Goal: Information Seeking & Learning: Learn about a topic

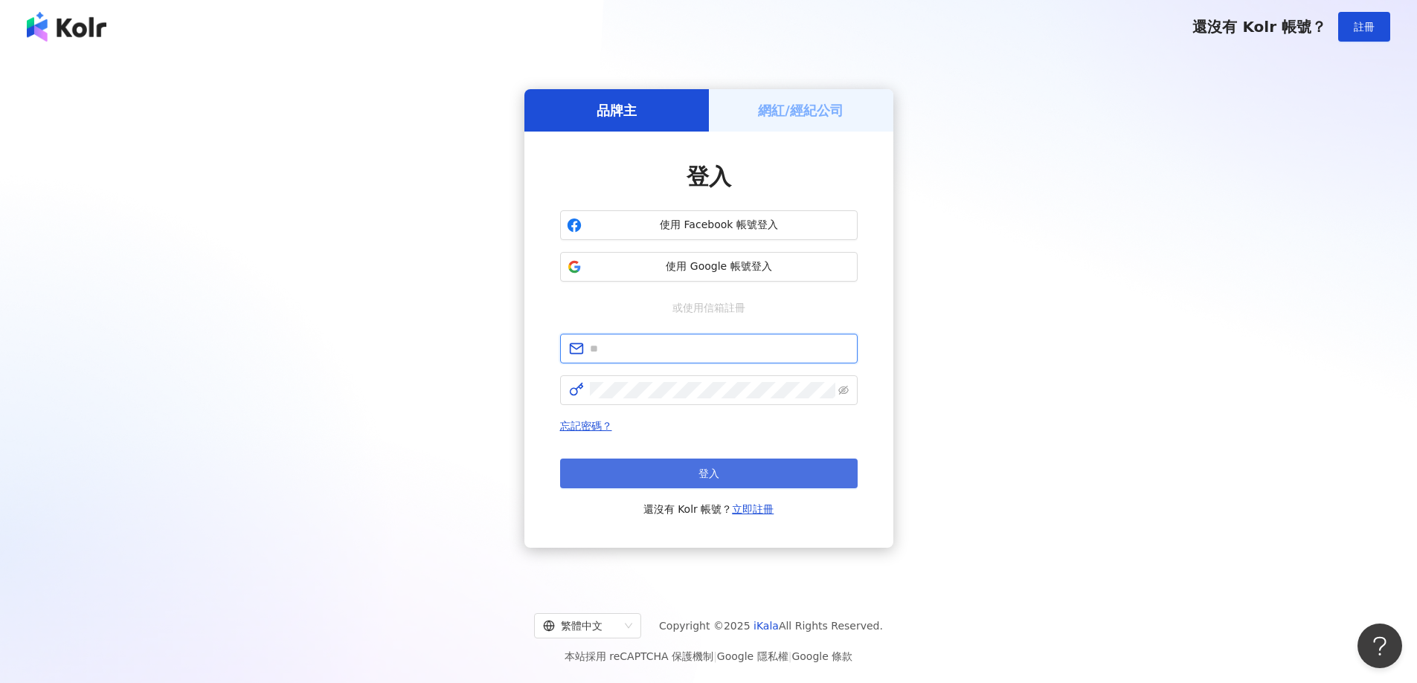
type input "**********"
click at [644, 463] on button "登入" at bounding box center [708, 474] width 297 height 30
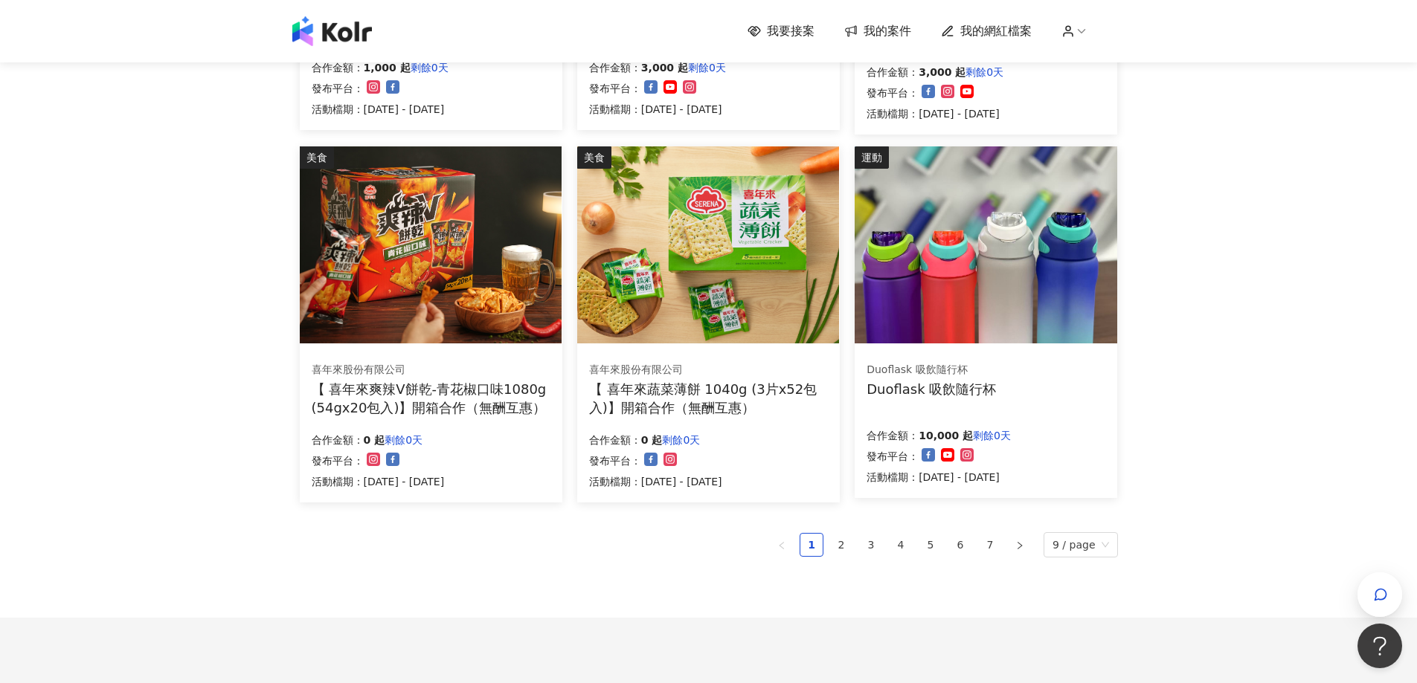
scroll to position [818, 0]
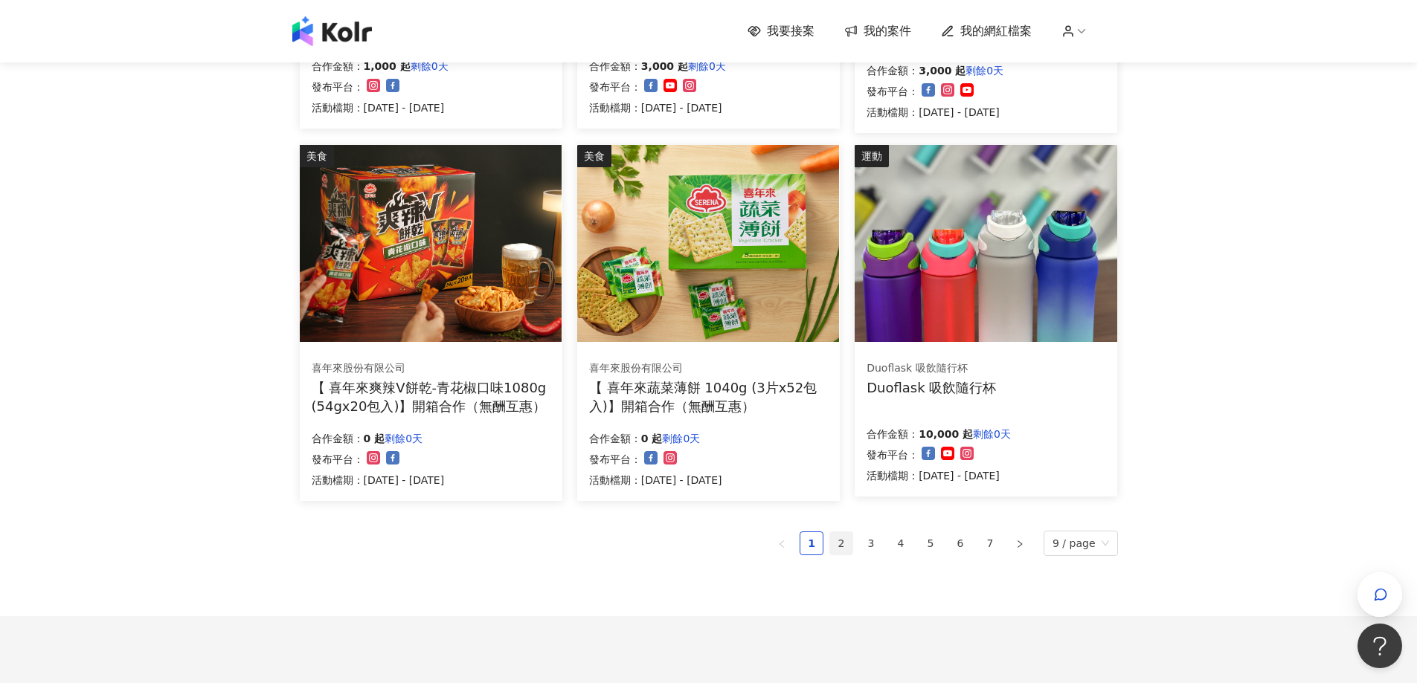
click at [852, 553] on link "2" at bounding box center [841, 543] width 22 height 22
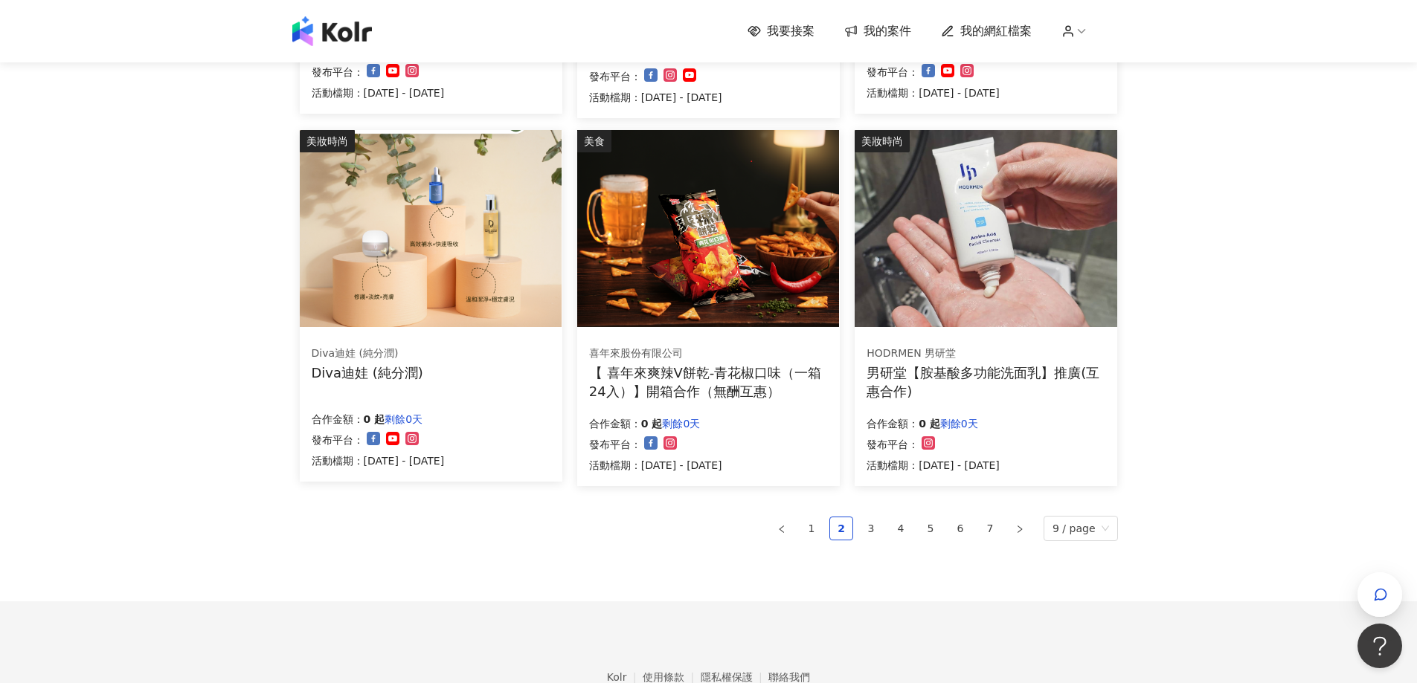
scroll to position [916, 0]
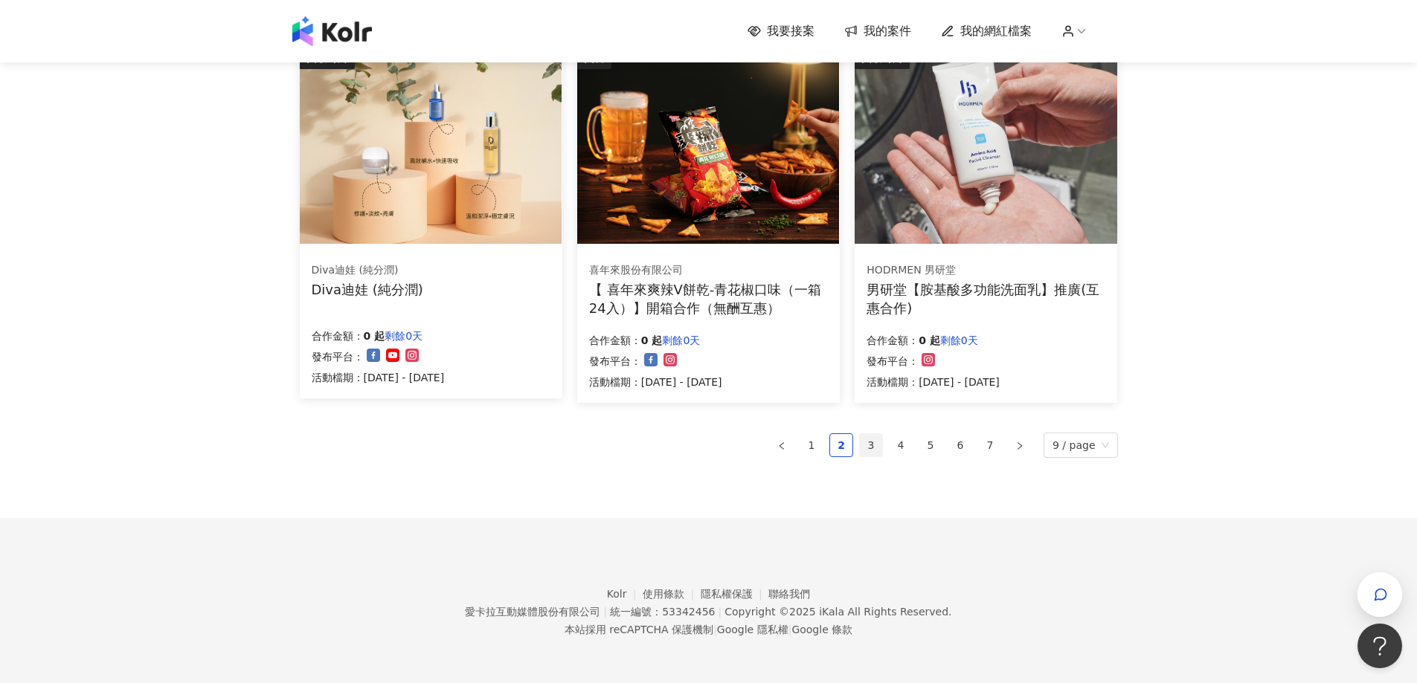
click at [877, 456] on link "3" at bounding box center [871, 445] width 22 height 22
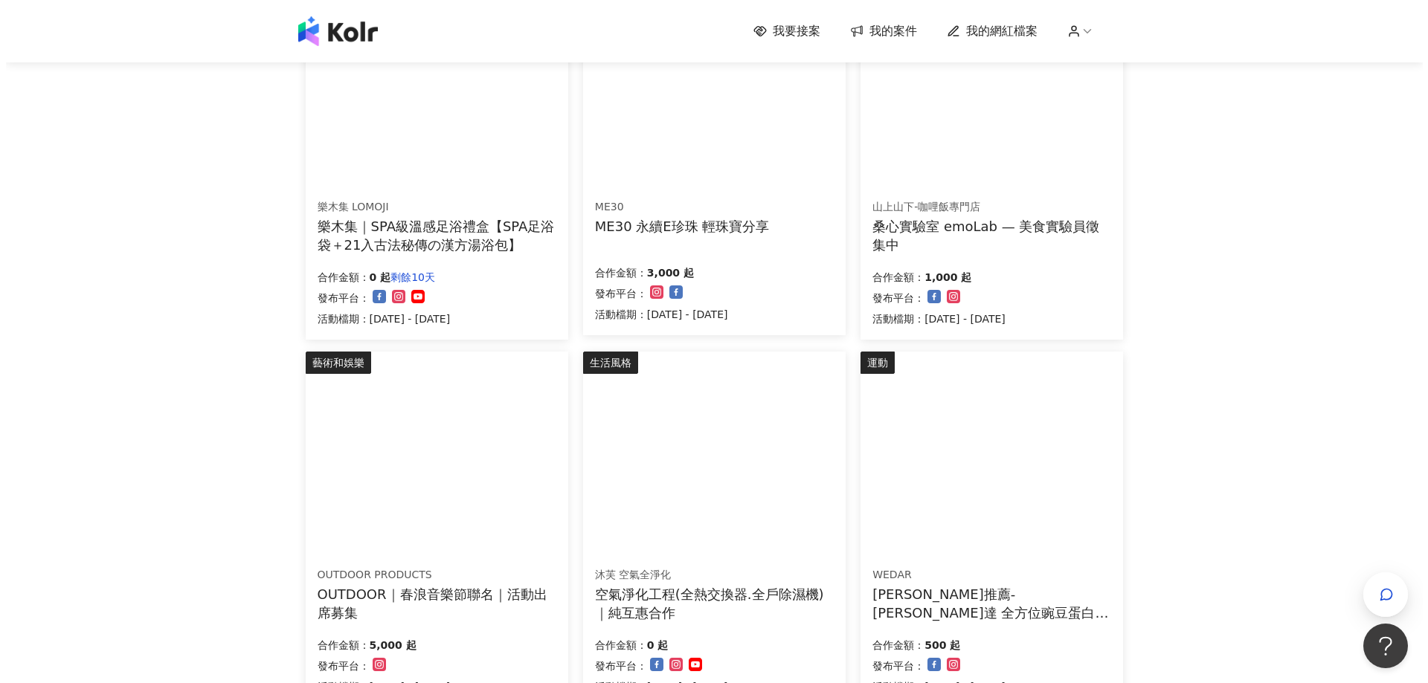
scroll to position [619, 0]
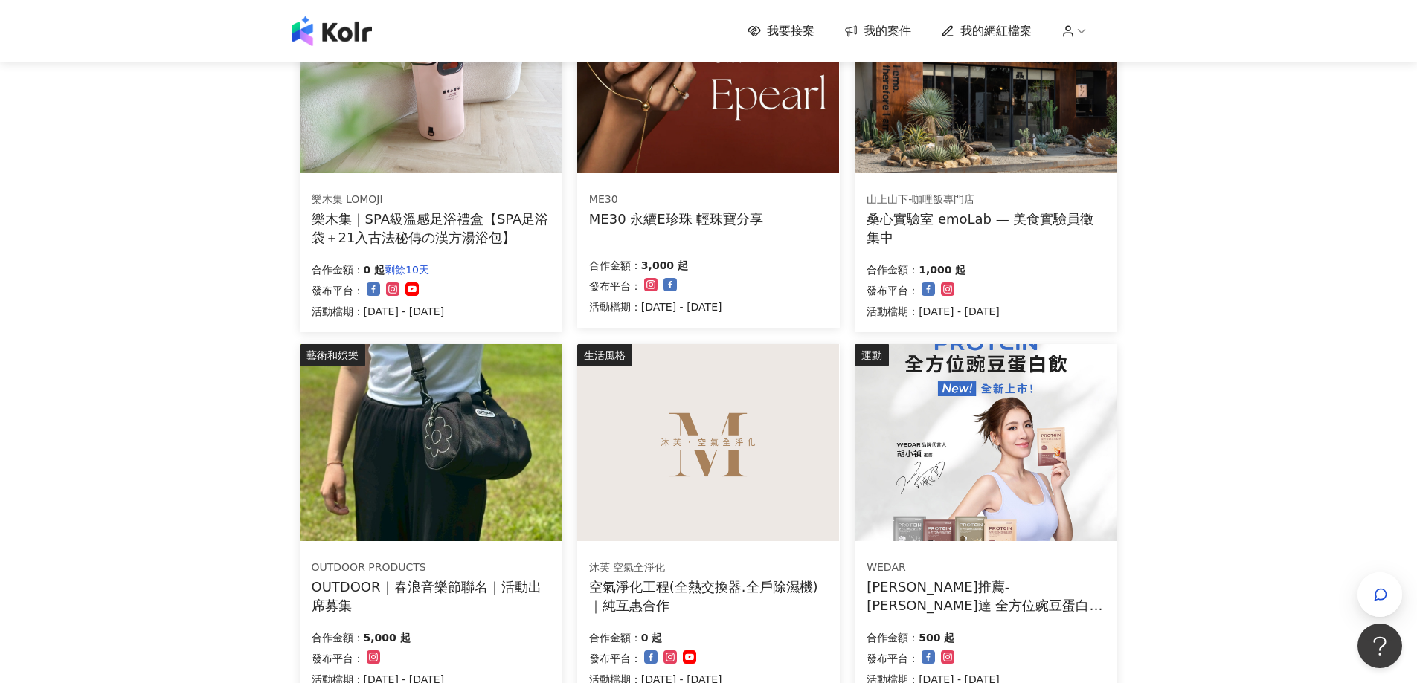
click at [465, 438] on img at bounding box center [431, 442] width 262 height 197
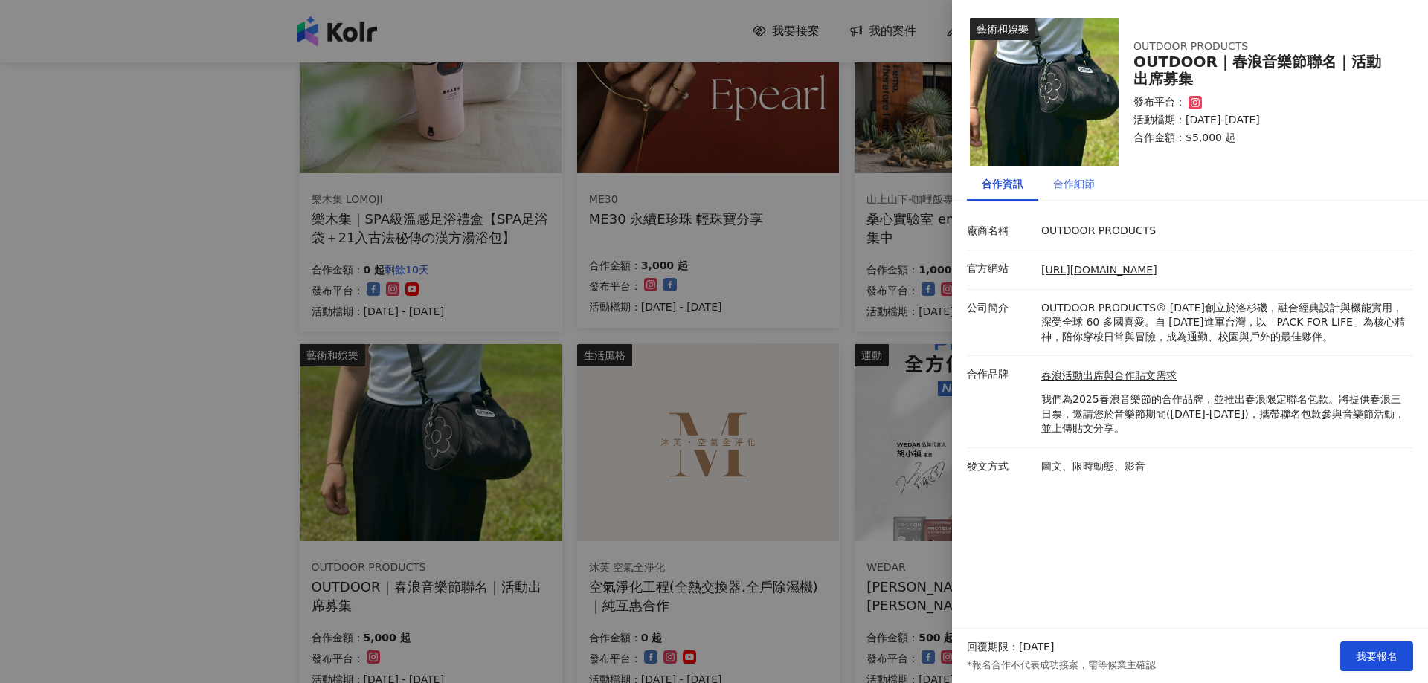
click at [1038, 187] on div "合作細節" at bounding box center [1073, 184] width 71 height 34
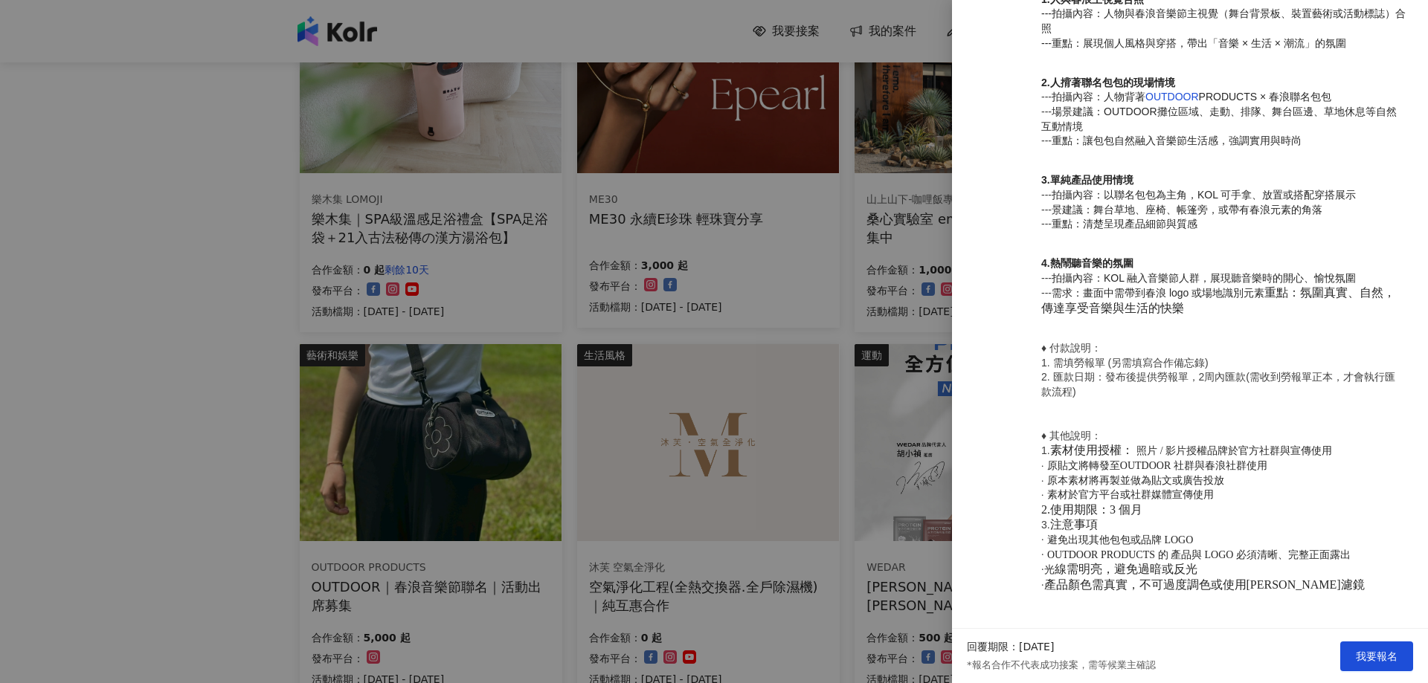
scroll to position [900, 0]
click at [822, 334] on div at bounding box center [714, 341] width 1428 height 683
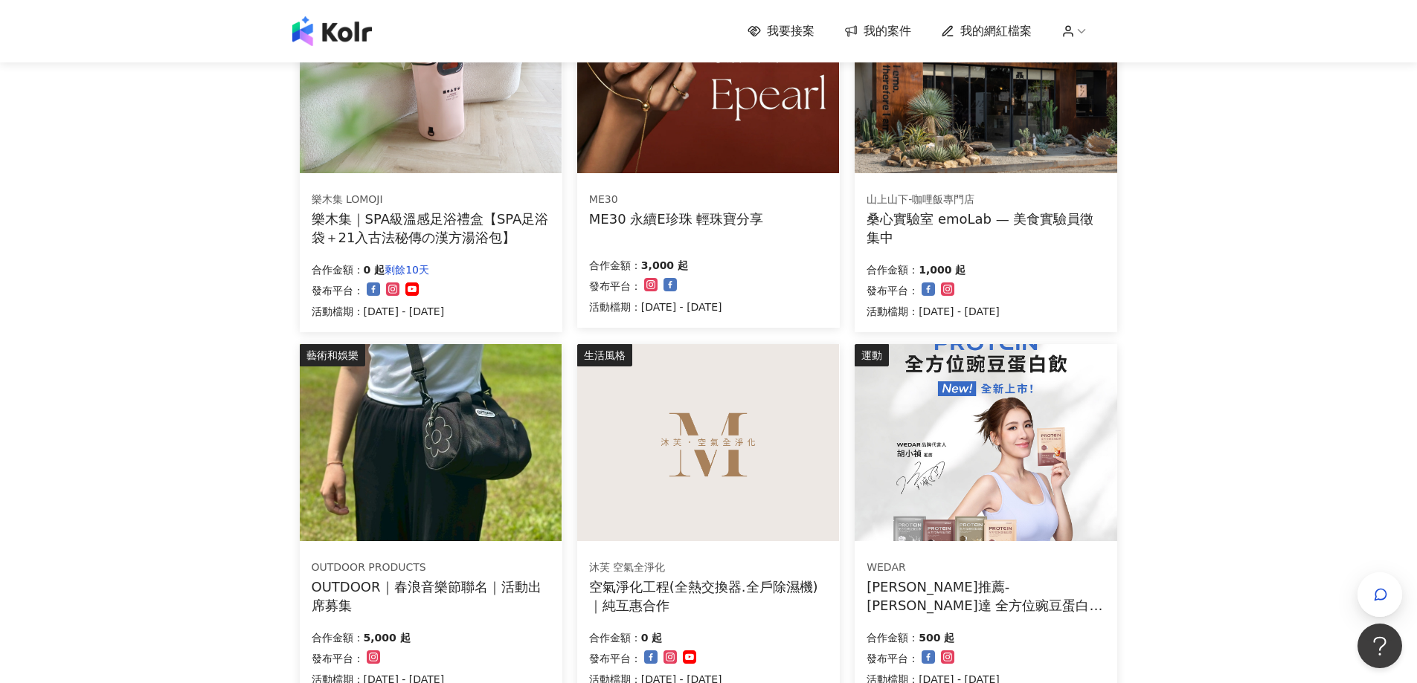
scroll to position [916, 0]
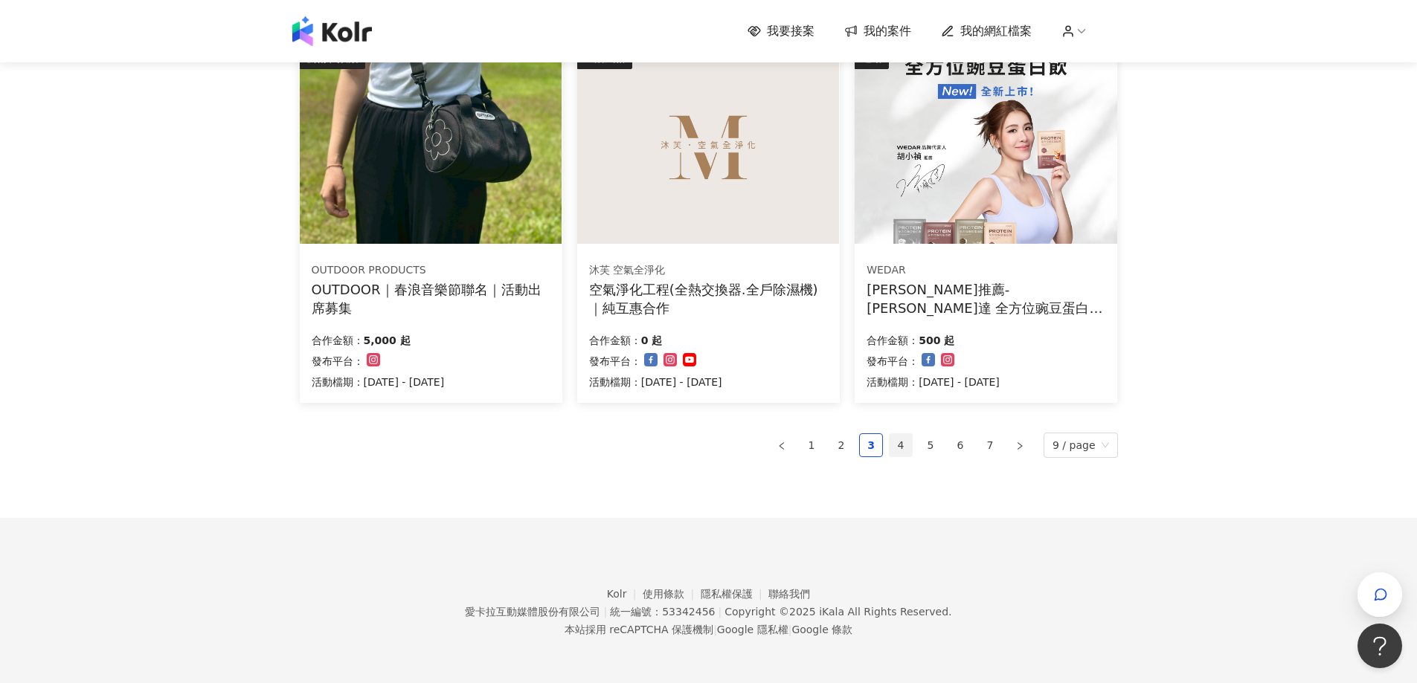
click at [902, 451] on link "4" at bounding box center [900, 445] width 22 height 22
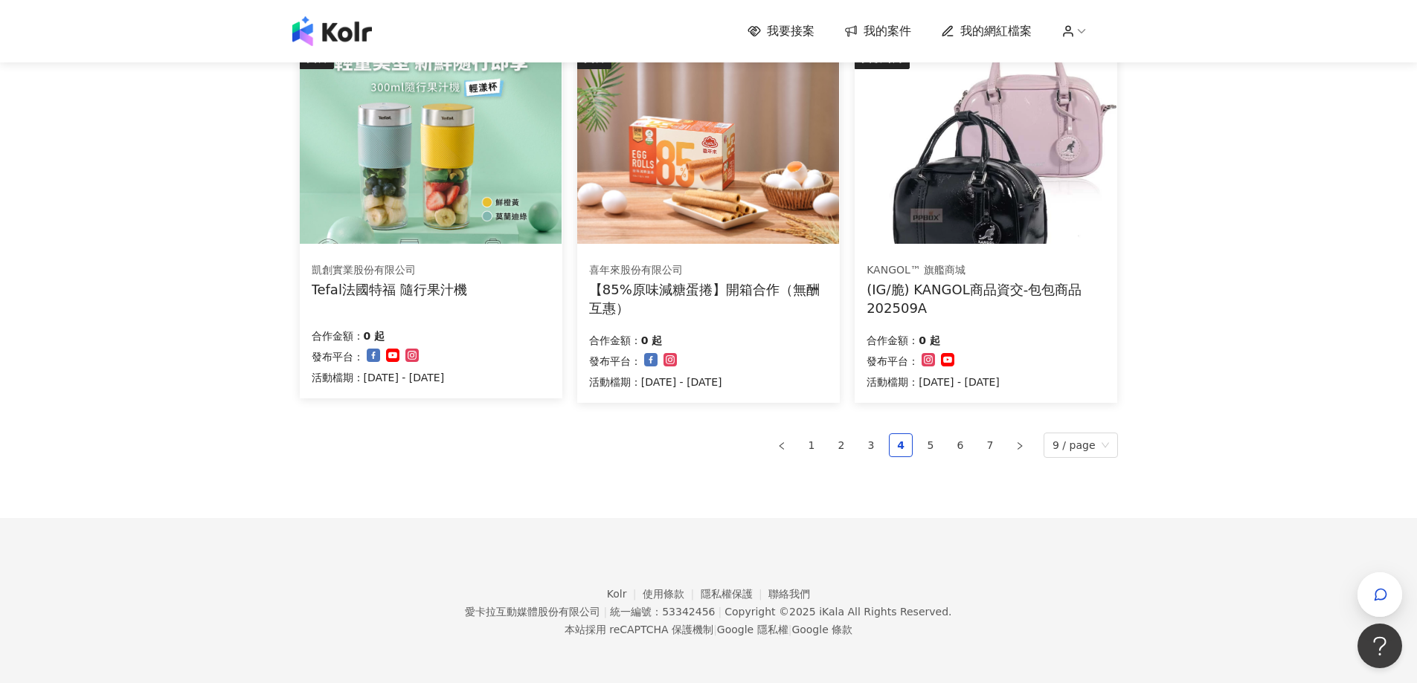
drag, startPoint x: 928, startPoint y: 448, endPoint x: 1426, endPoint y: 330, distance: 511.9
click at [929, 448] on link "5" at bounding box center [930, 445] width 22 height 22
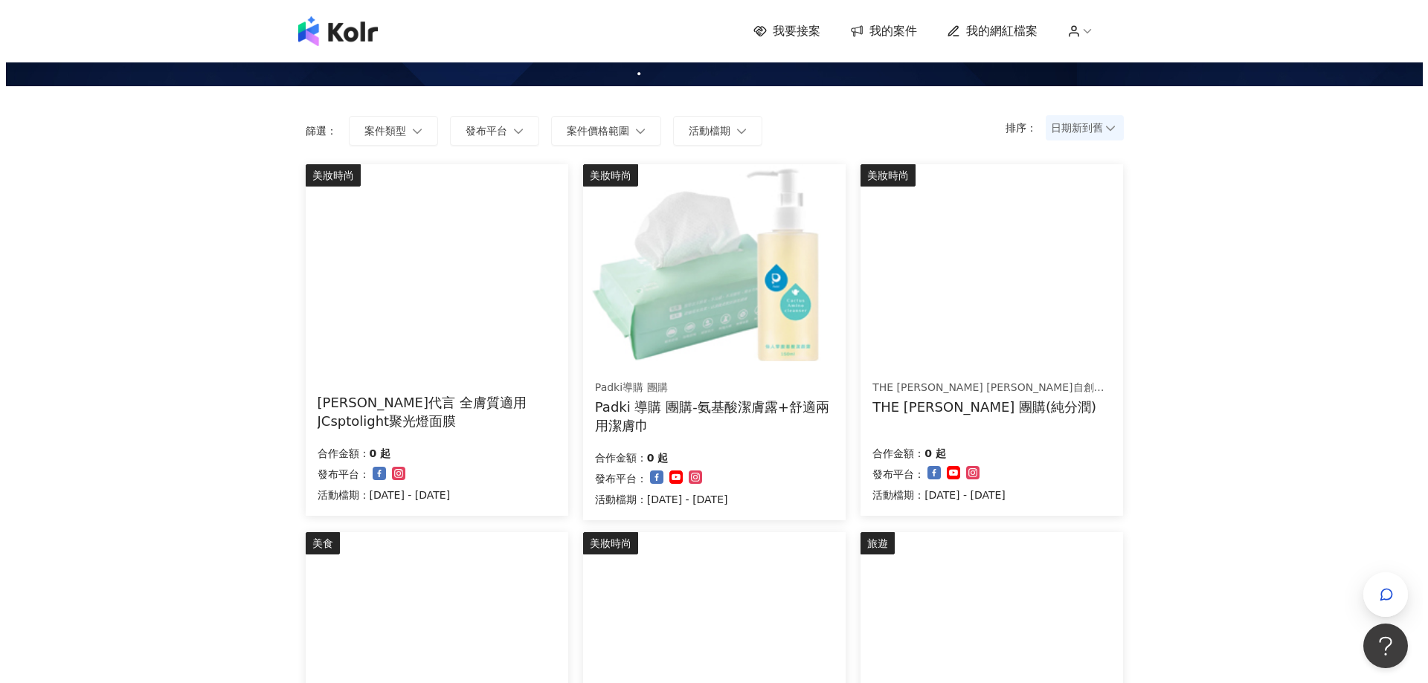
scroll to position [98, 0]
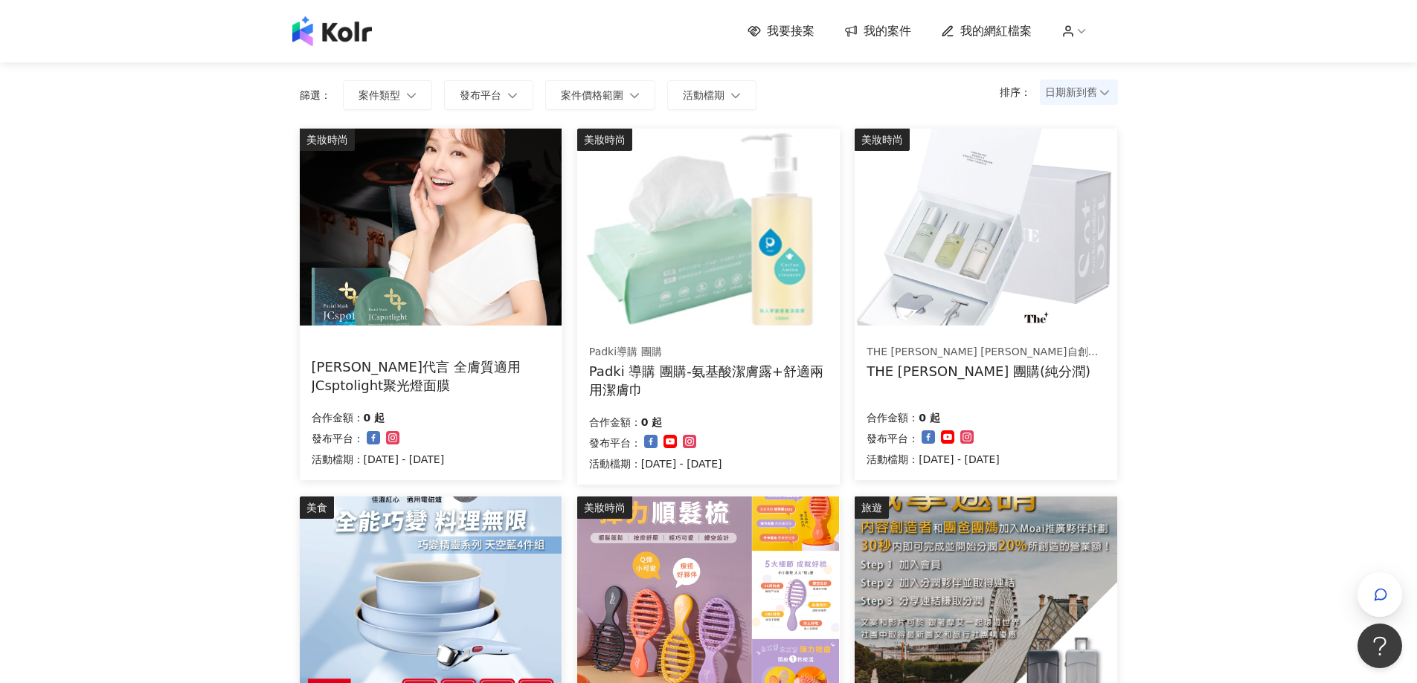
click at [1012, 573] on img at bounding box center [985, 595] width 262 height 197
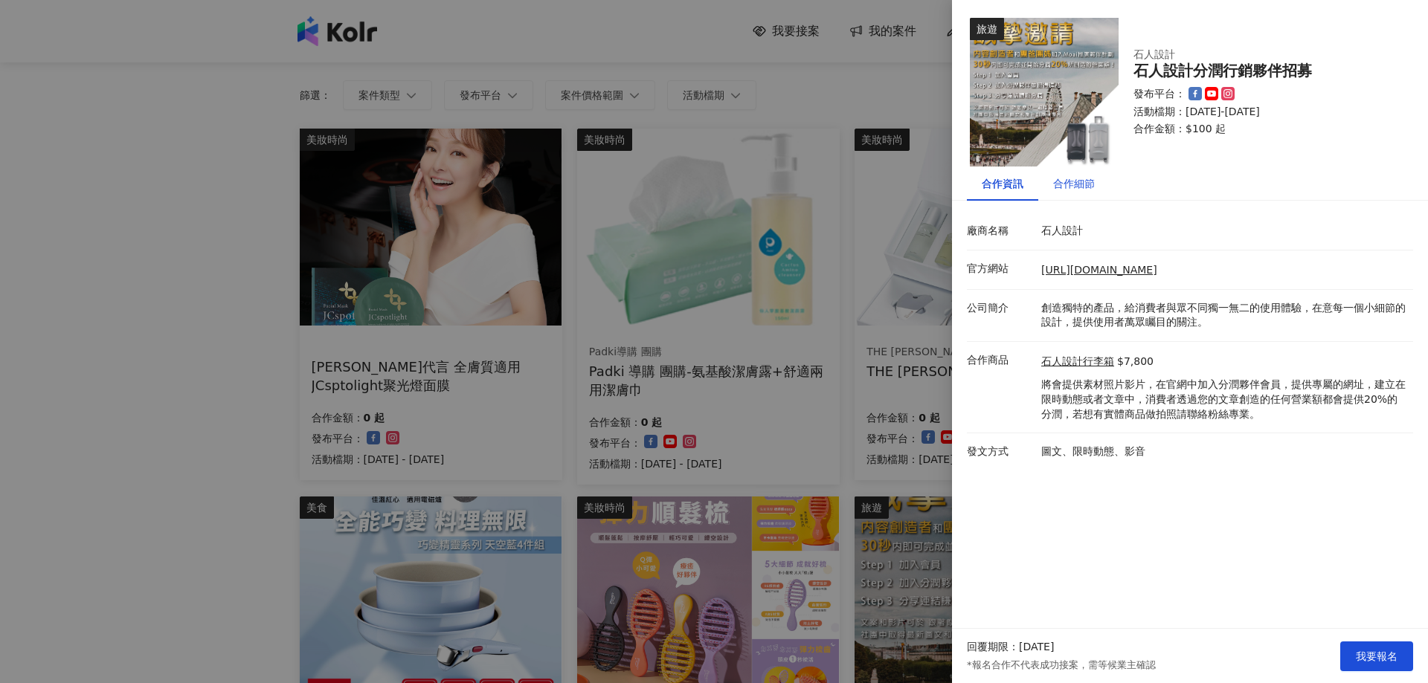
click at [1093, 191] on div "合作細節" at bounding box center [1074, 183] width 42 height 16
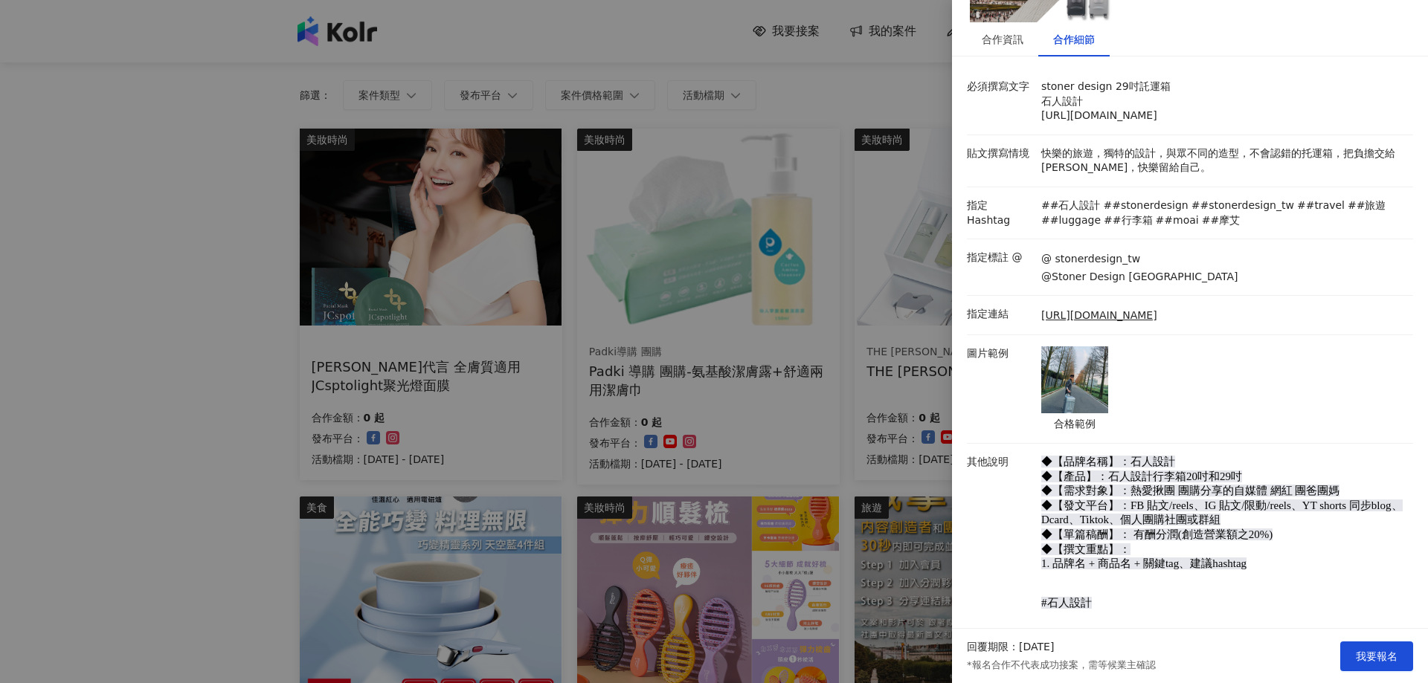
scroll to position [297, 0]
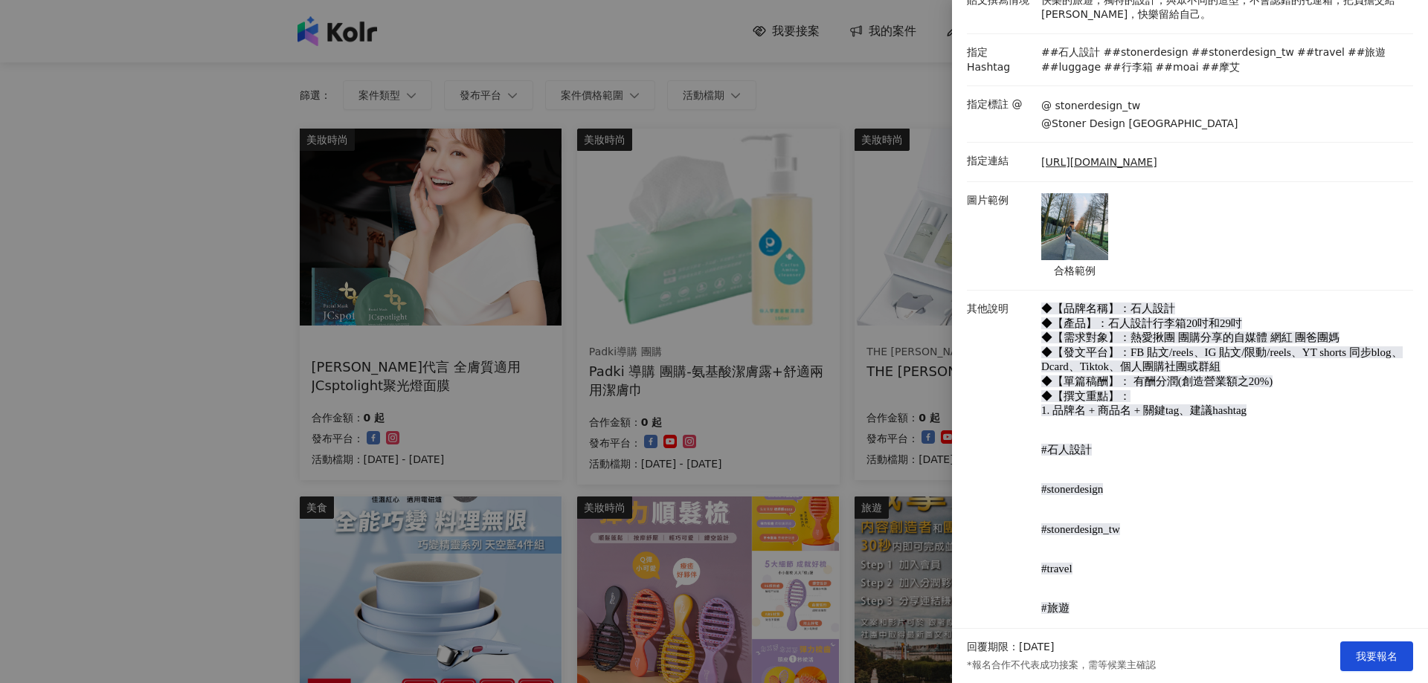
click at [1087, 221] on img at bounding box center [1074, 226] width 67 height 67
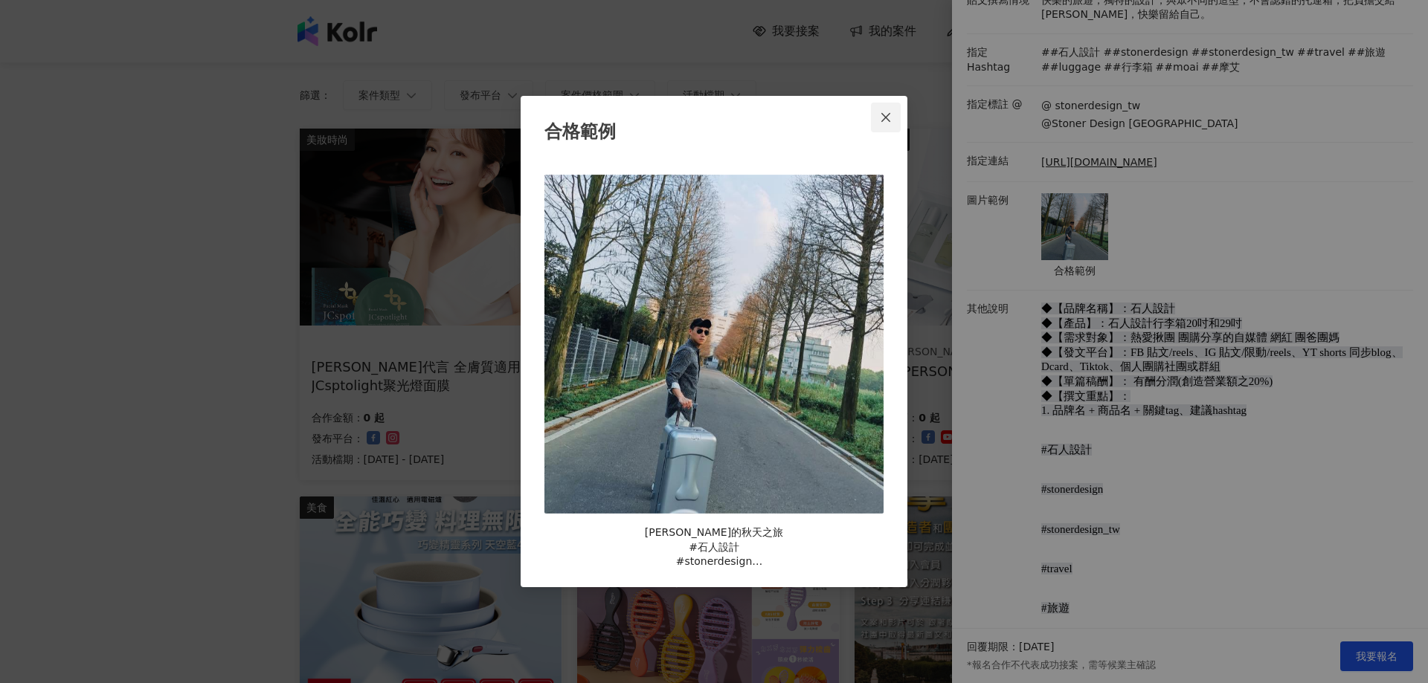
click at [886, 118] on icon "close" at bounding box center [885, 117] width 9 height 9
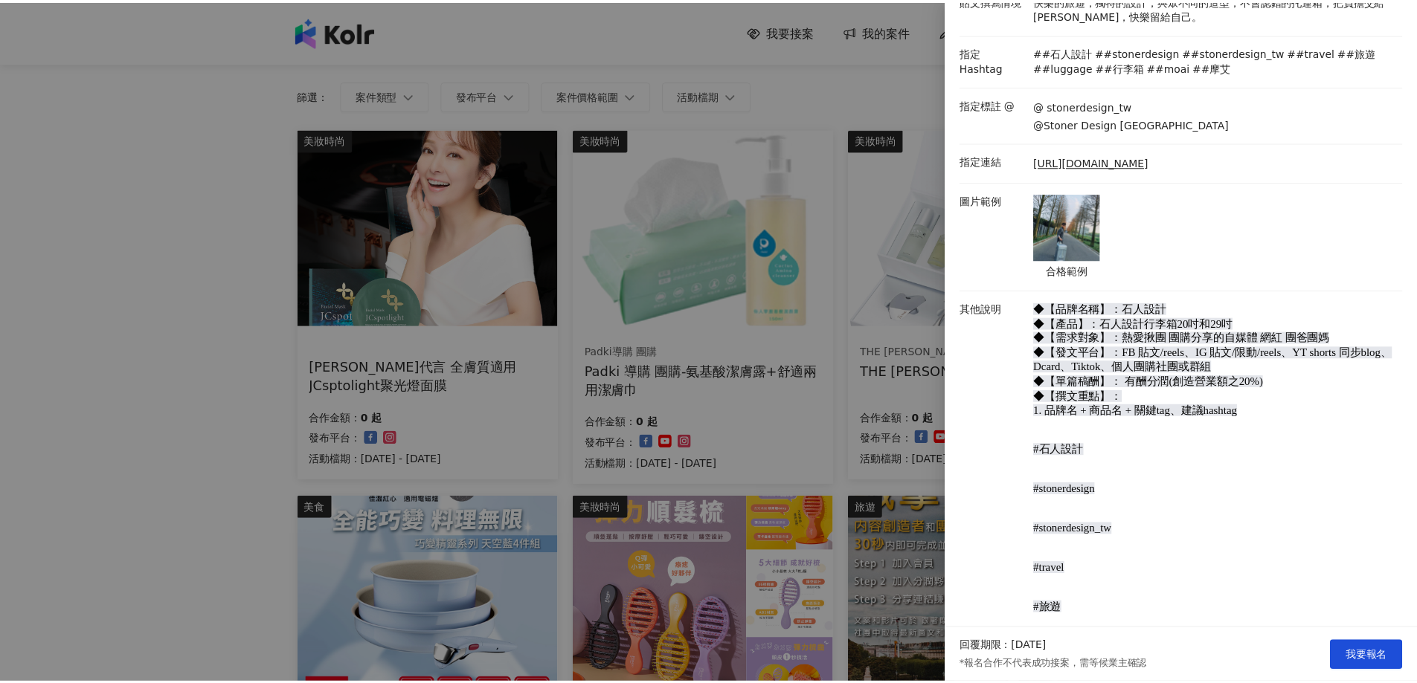
scroll to position [0, 0]
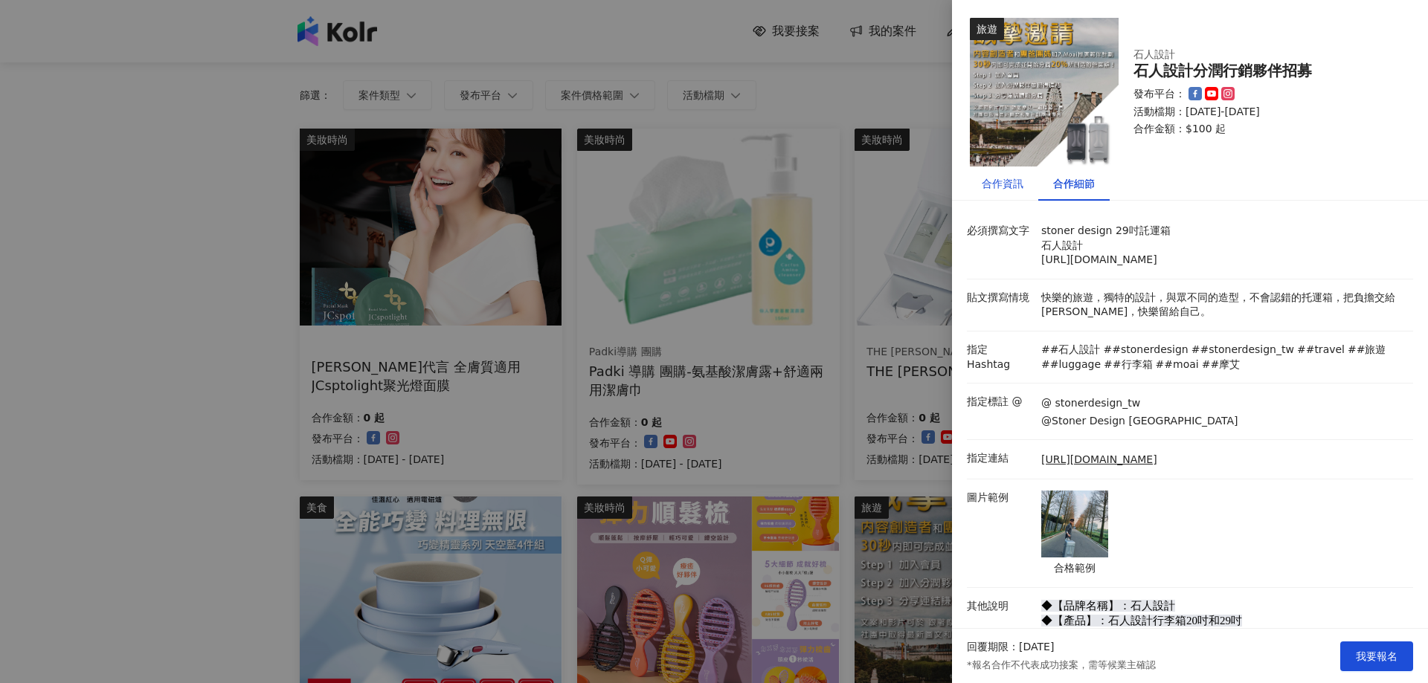
click at [999, 185] on div "合作資訊" at bounding box center [1003, 183] width 42 height 16
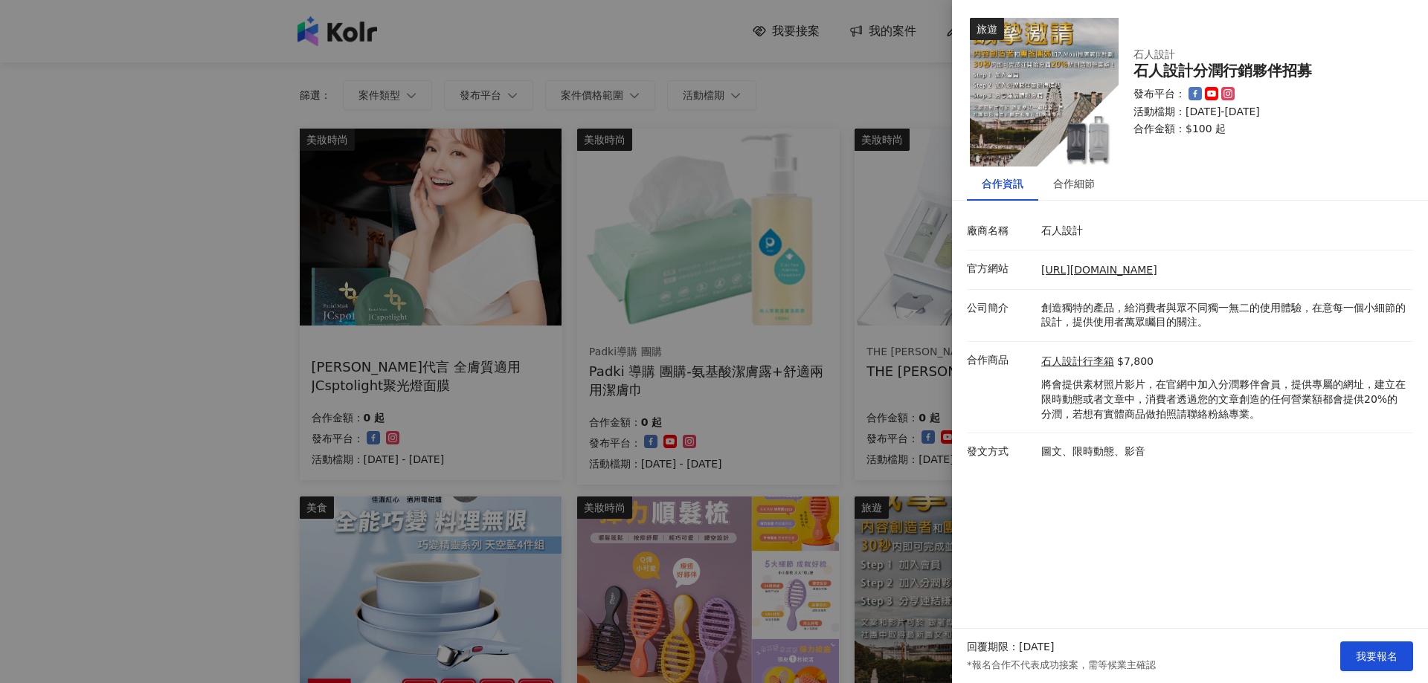
click at [659, 39] on div at bounding box center [714, 341] width 1428 height 683
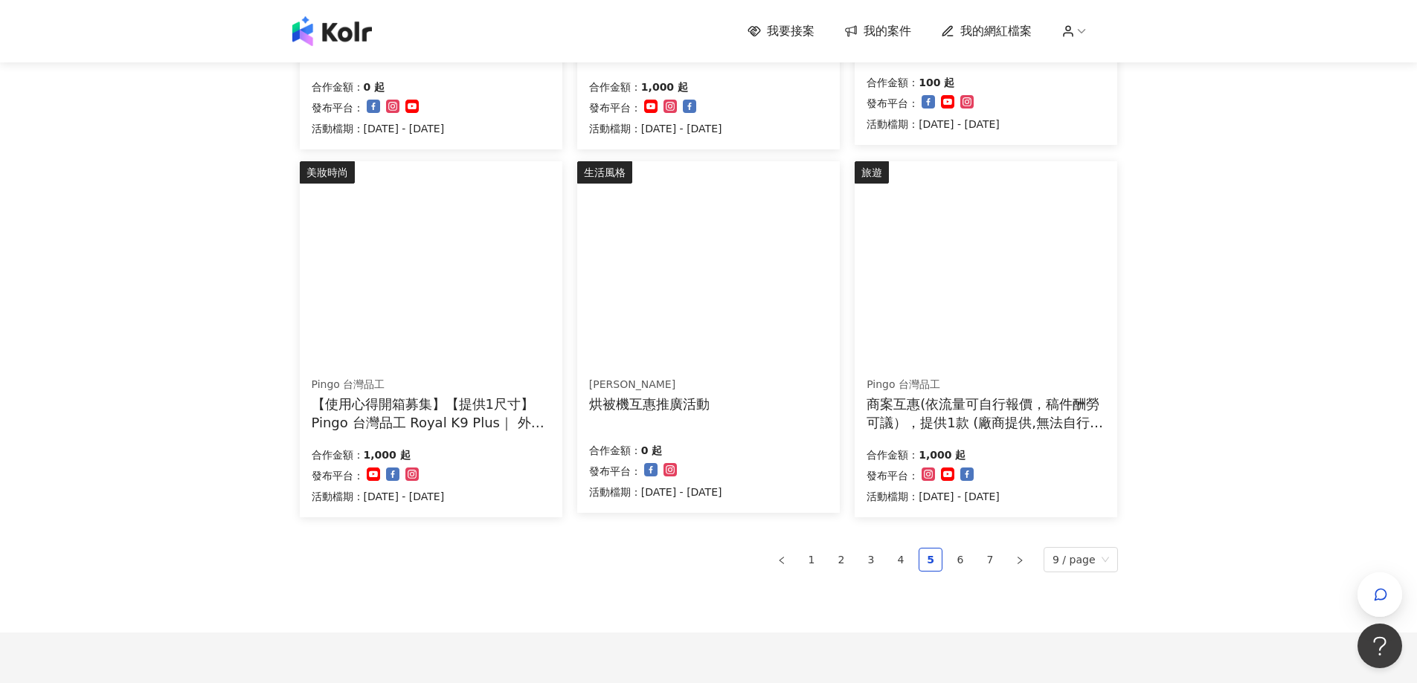
scroll to position [916, 0]
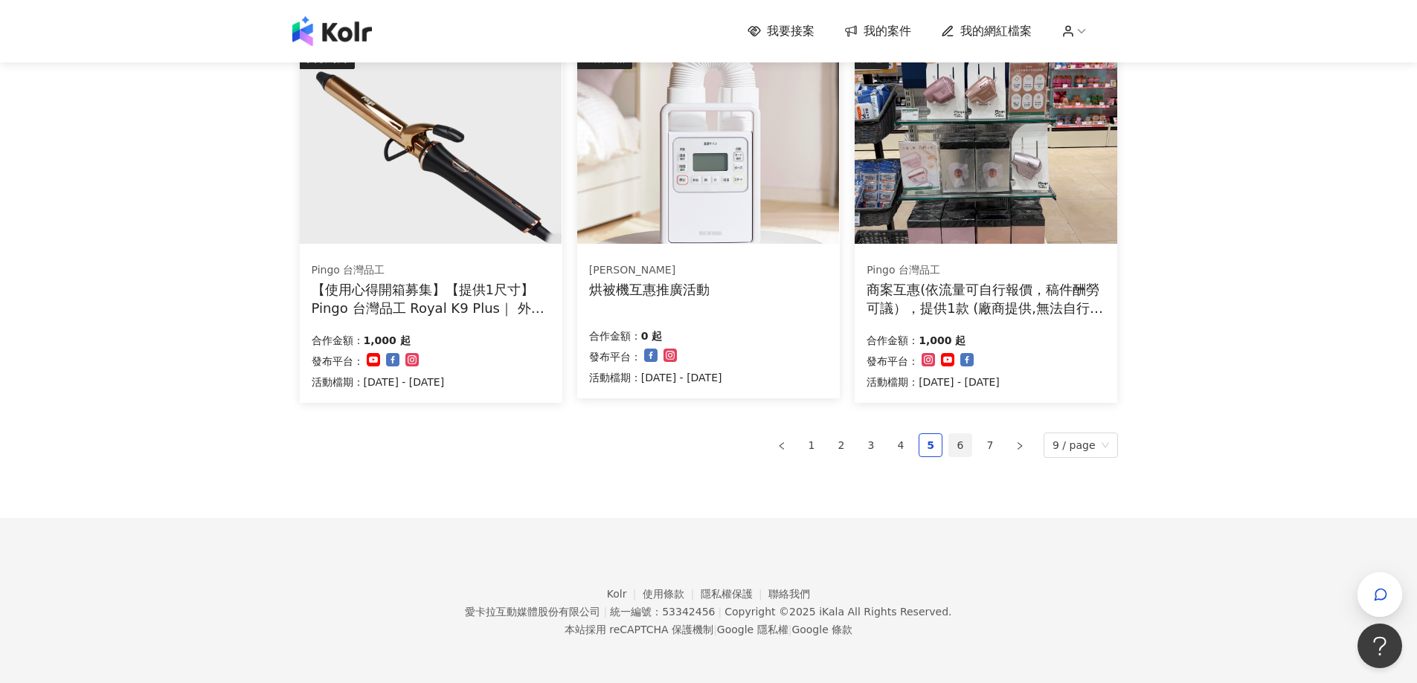
click at [959, 434] on li "6" at bounding box center [960, 446] width 24 height 24
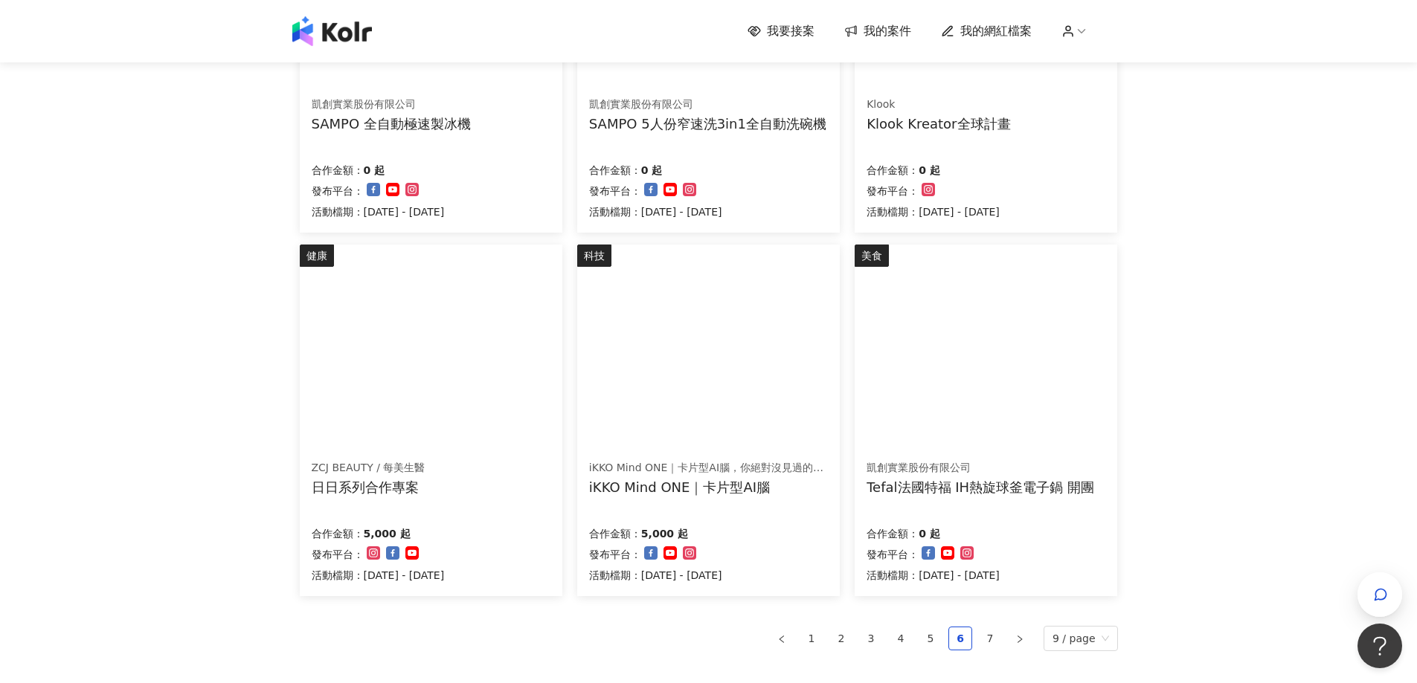
scroll to position [907, 0]
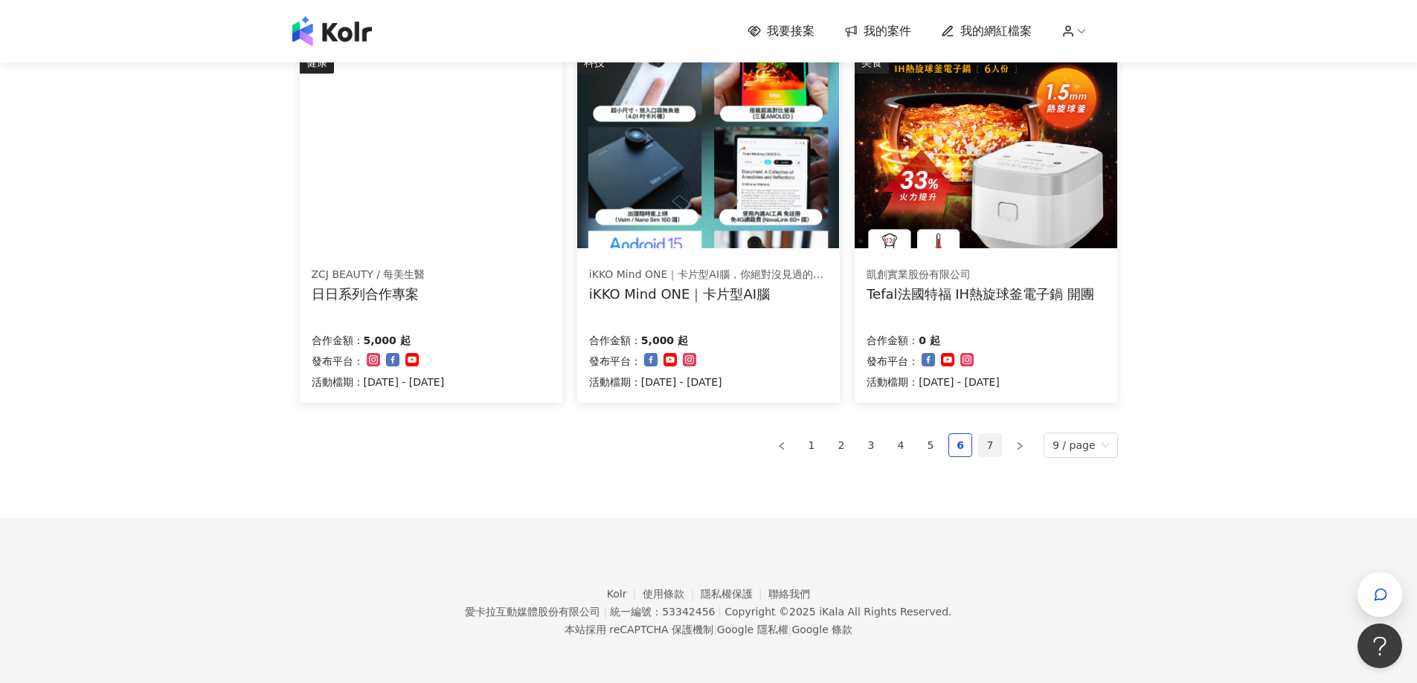
click at [1001, 442] on link "7" at bounding box center [990, 445] width 22 height 22
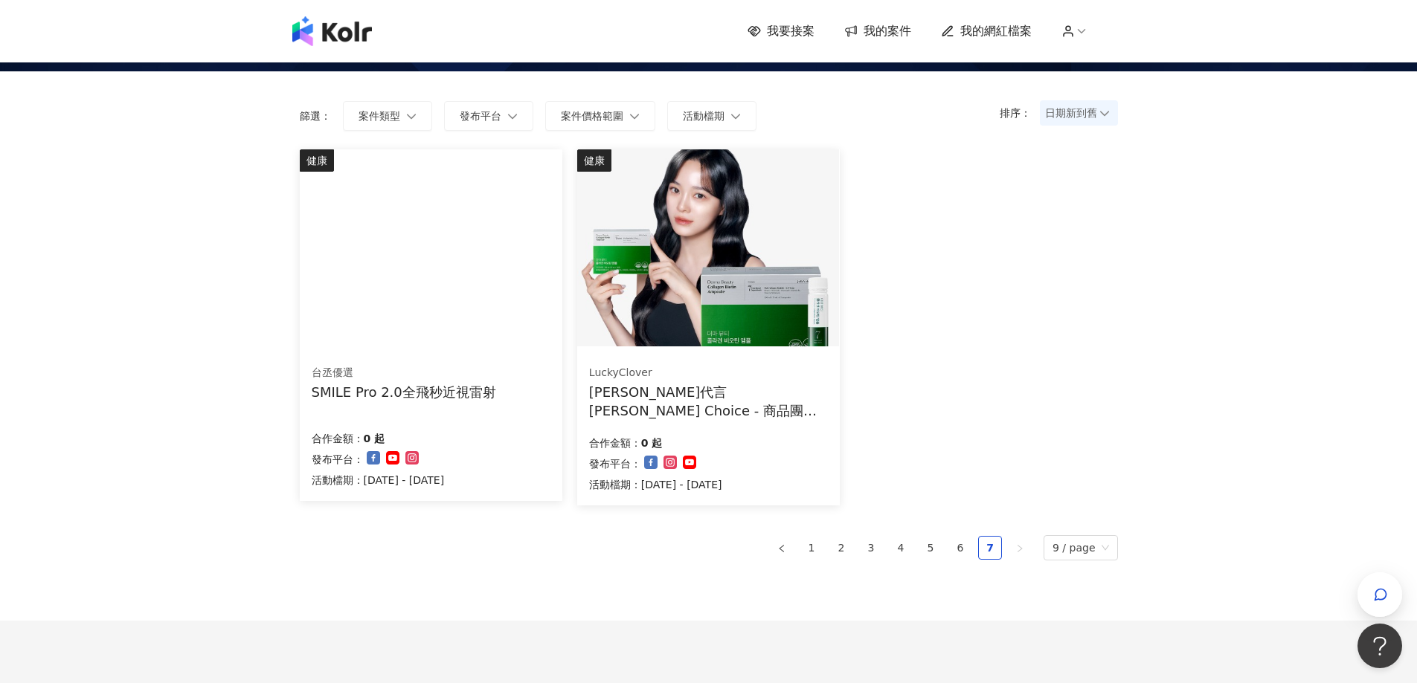
scroll to position [0, 0]
